Goal: Information Seeking & Learning: Learn about a topic

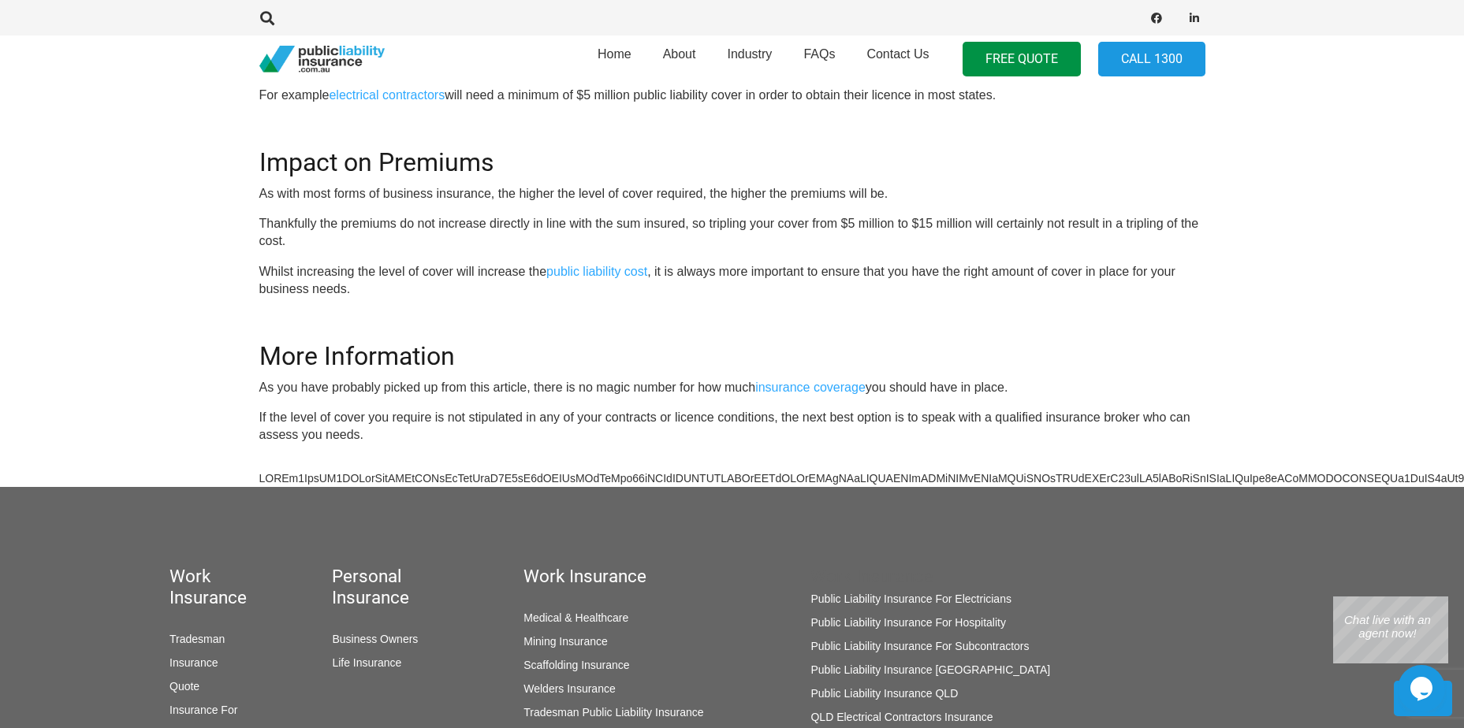
scroll to position [1183, 0]
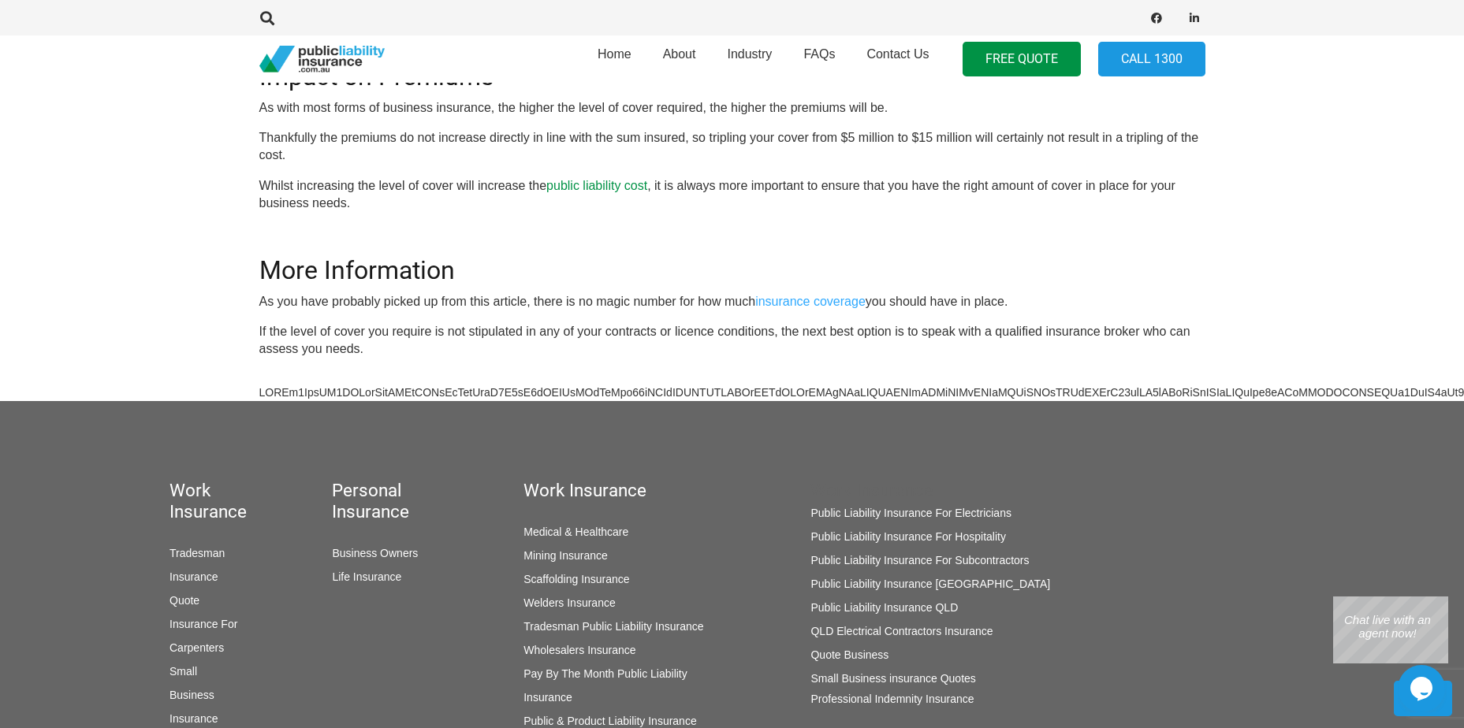
click at [595, 181] on link "public liability cost" at bounding box center [596, 185] width 101 height 13
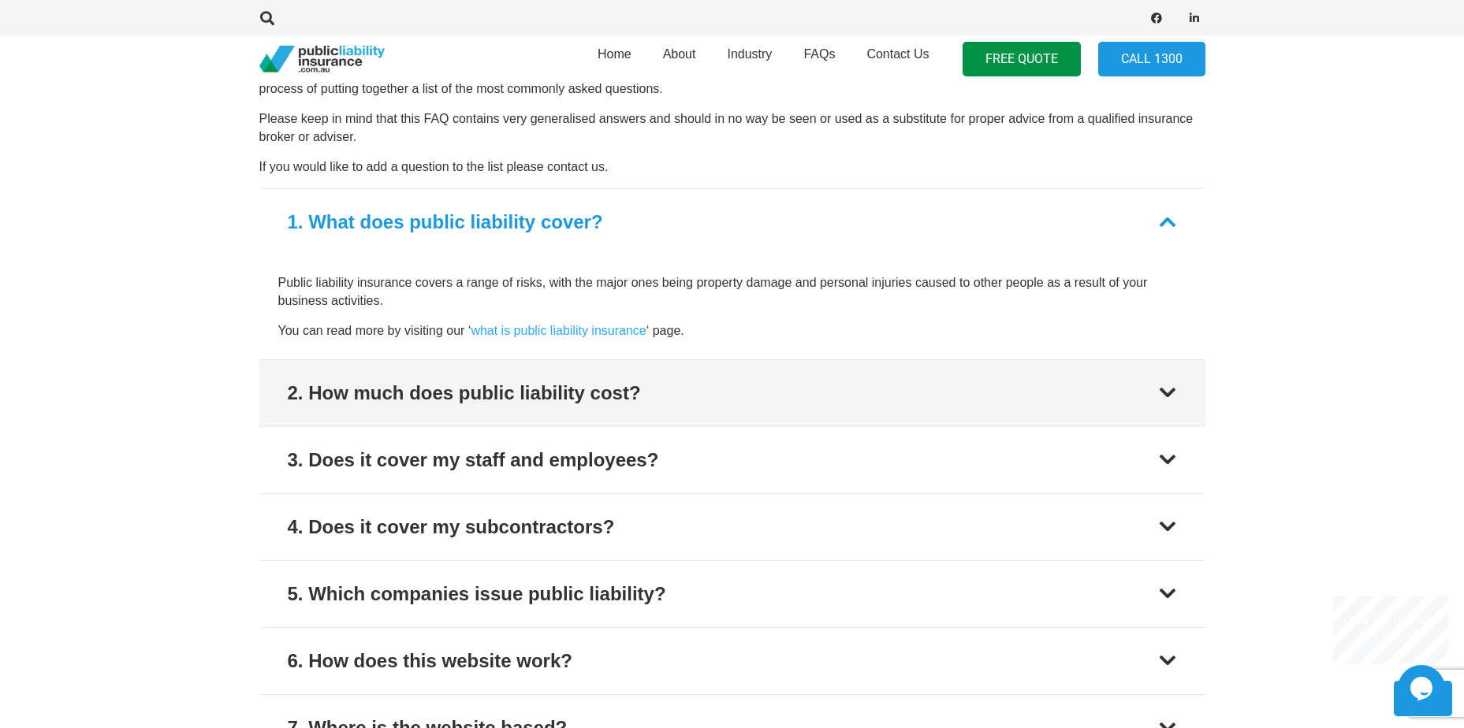
scroll to position [1971, 0]
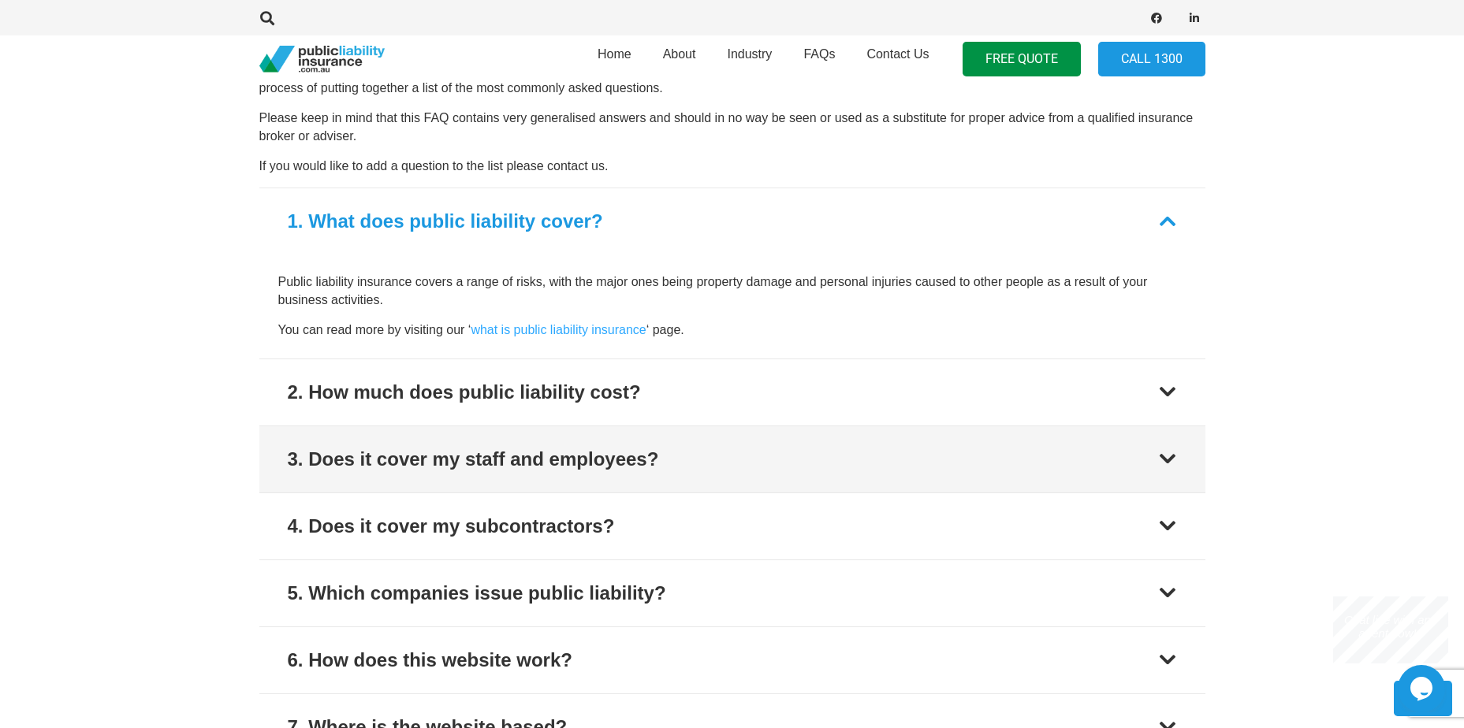
click at [663, 464] on button "3. Does it cover my staff and employees?" at bounding box center [732, 460] width 946 height 66
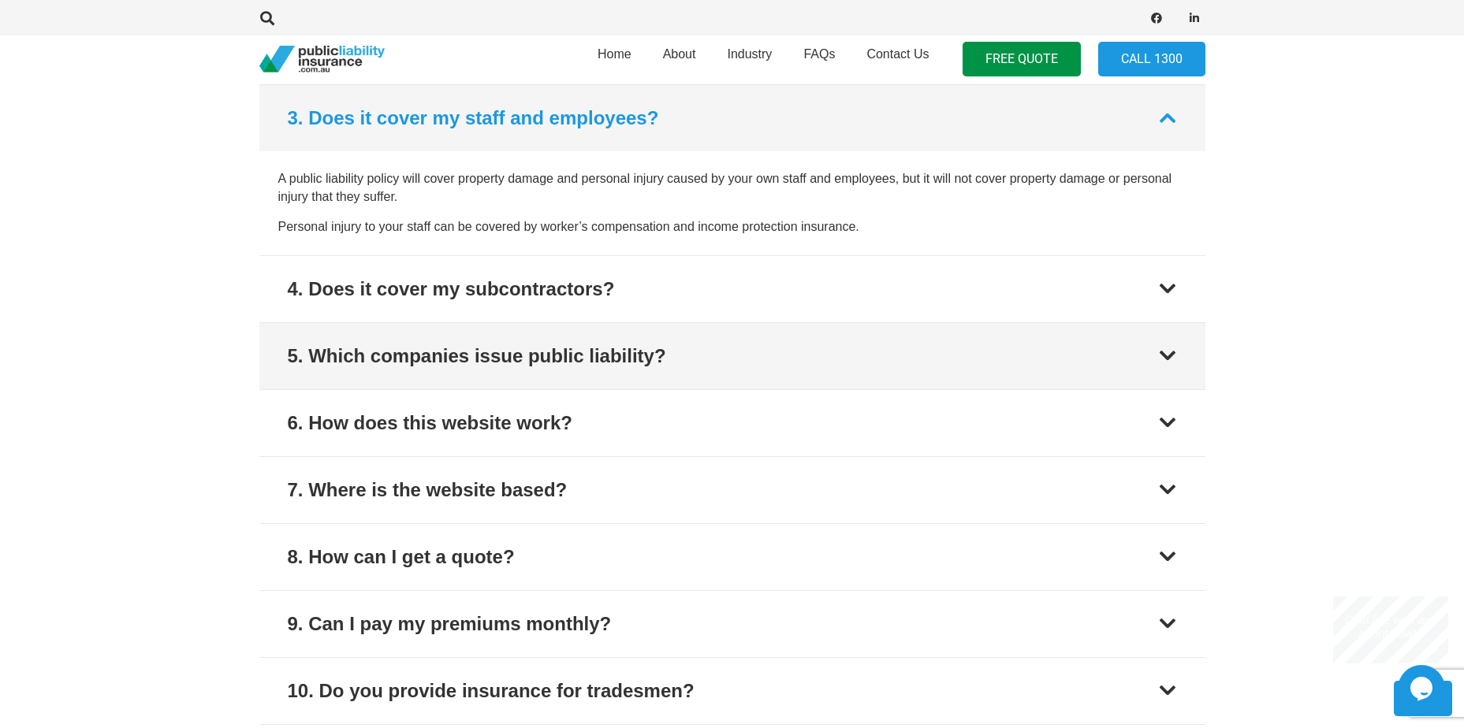
scroll to position [2210, 0]
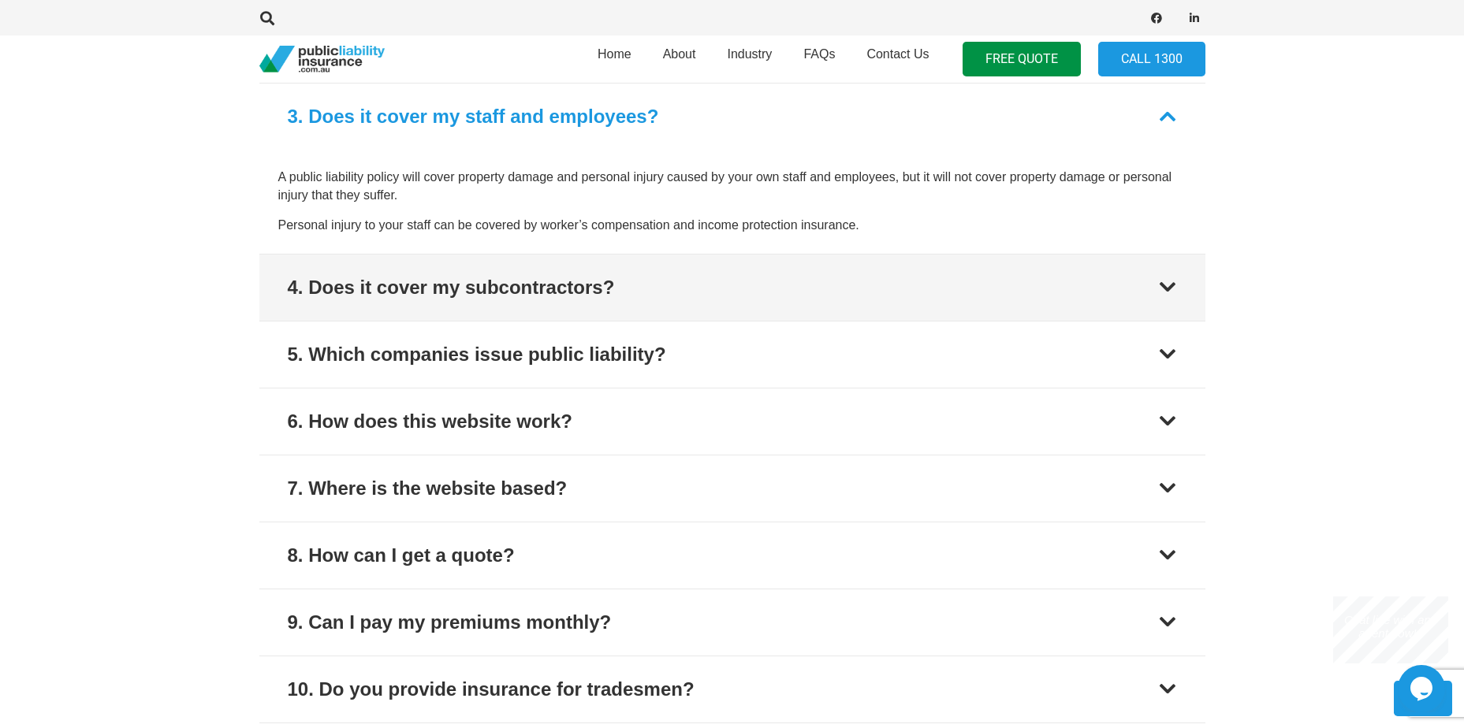
click at [683, 278] on button "4. Does it cover my subcontractors?" at bounding box center [732, 288] width 946 height 66
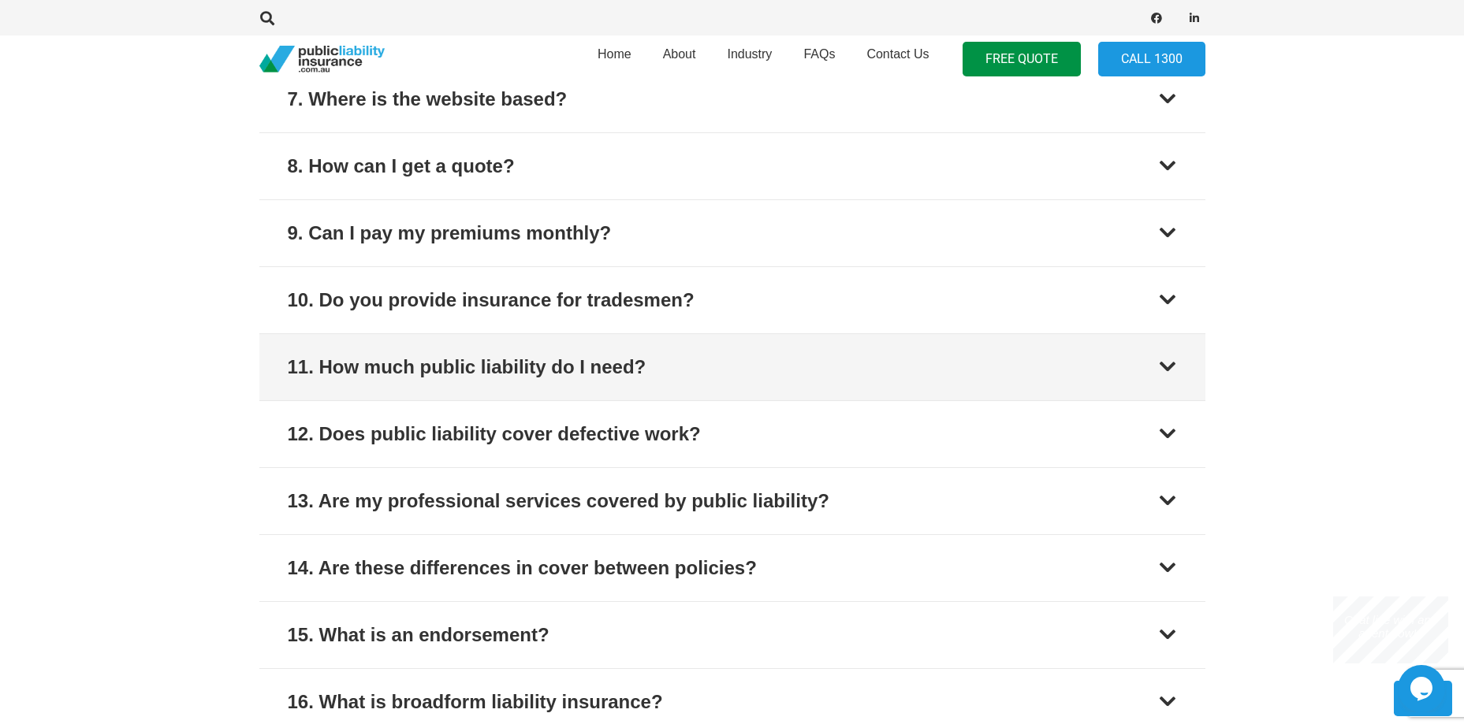
scroll to position [2671, 0]
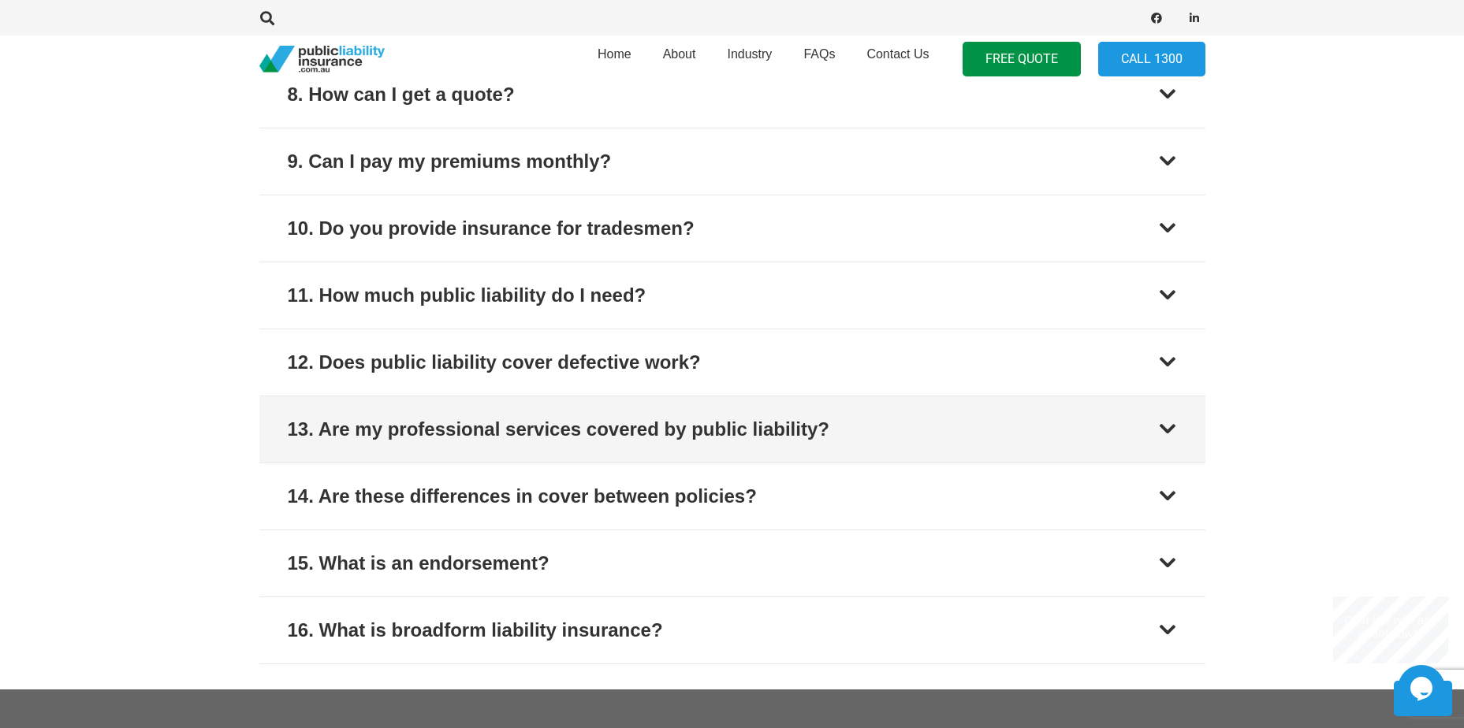
click at [721, 430] on div "13. Are my professional services covered by public liability?" at bounding box center [559, 429] width 542 height 28
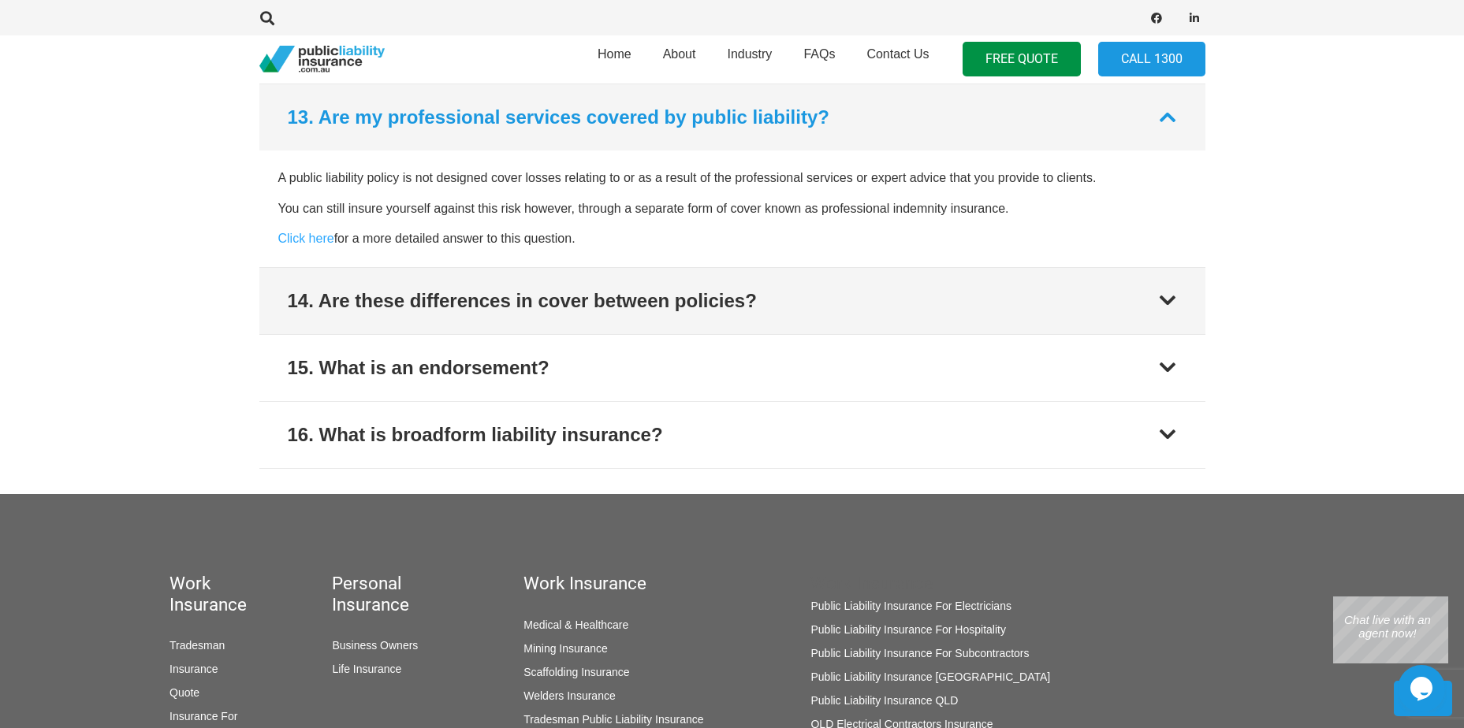
scroll to position [2880, 0]
